Goal: Use online tool/utility

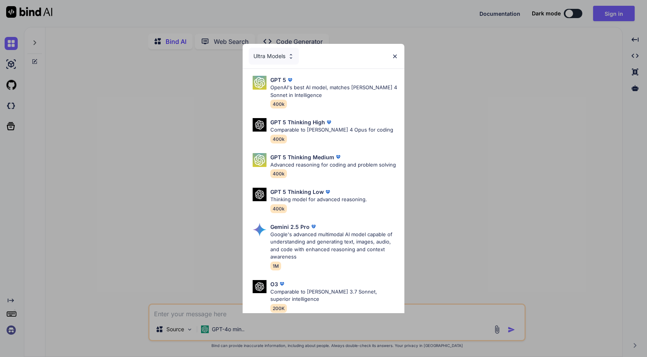
click at [9, 330] on div "Ultra Models GPT 5 OpenAI's best AI model, matches [PERSON_NAME] 4 Sonnet in In…" at bounding box center [323, 178] width 647 height 357
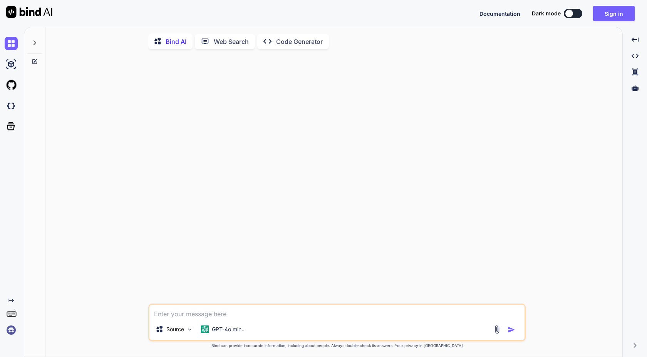
click at [11, 330] on img at bounding box center [11, 330] width 13 height 13
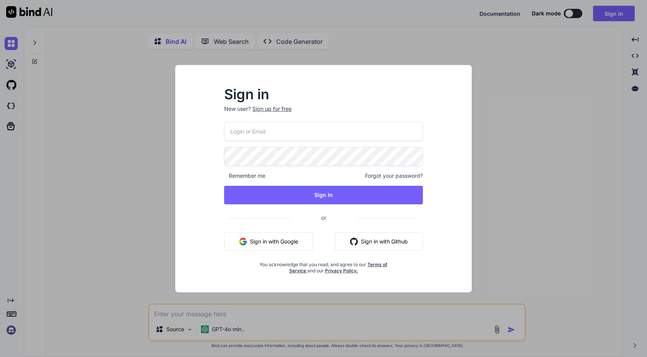
click at [273, 240] on button "Sign in with Google" at bounding box center [268, 242] width 89 height 18
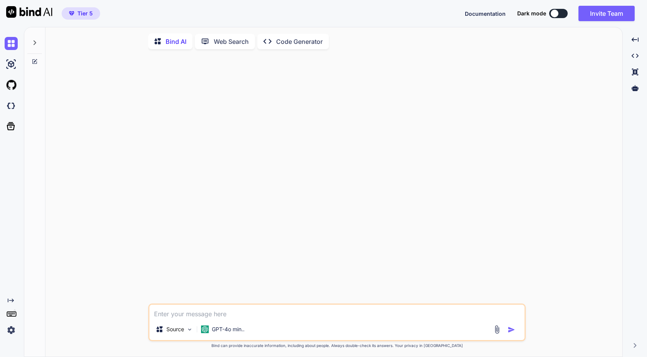
click at [270, 213] on div at bounding box center [338, 179] width 376 height 248
click at [11, 330] on img at bounding box center [11, 330] width 13 height 13
type textarea "x"
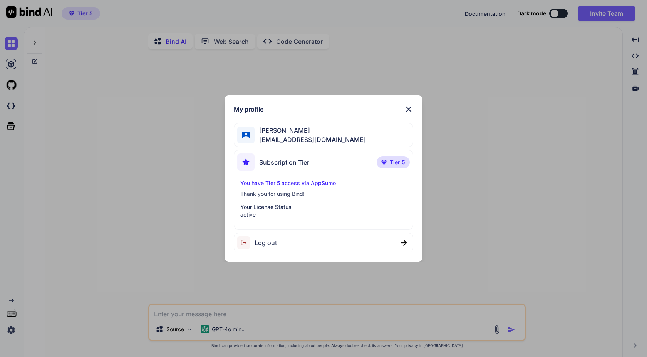
click at [314, 184] on p "You have Tier 5 access via AppSumo" at bounding box center [323, 183] width 166 height 8
click at [314, 183] on p "You have Tier 5 access via AppSumo" at bounding box center [323, 183] width 166 height 8
click at [409, 109] on img at bounding box center [408, 109] width 9 height 9
